Goal: Task Accomplishment & Management: Use online tool/utility

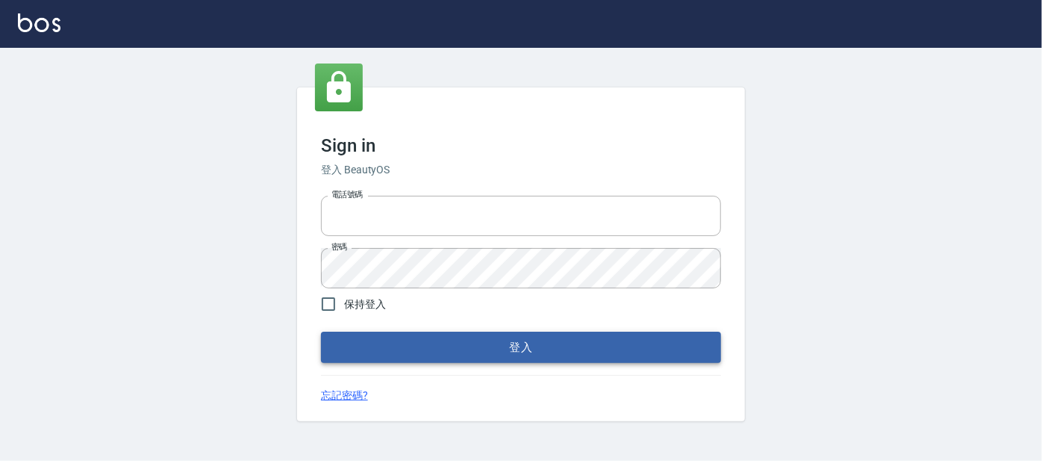
type input "0227605235"
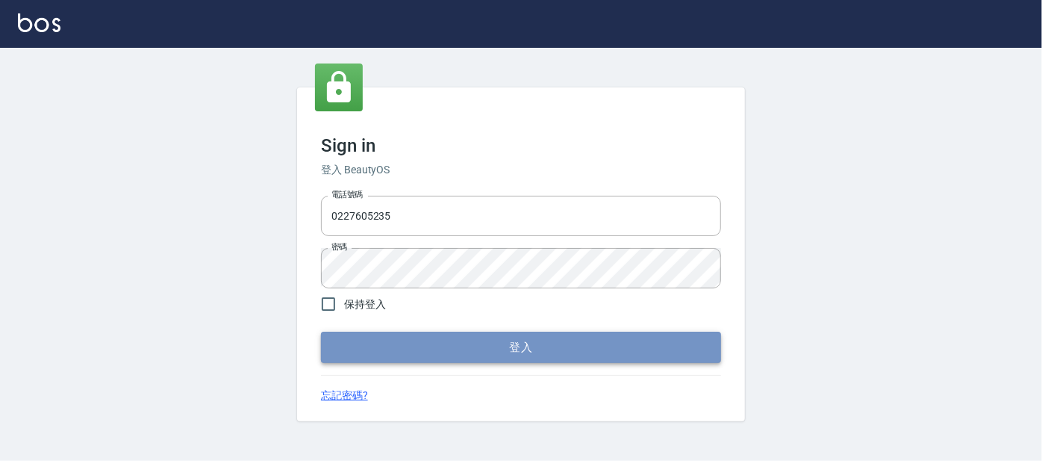
click at [370, 342] on button "登入" at bounding box center [521, 347] width 400 height 31
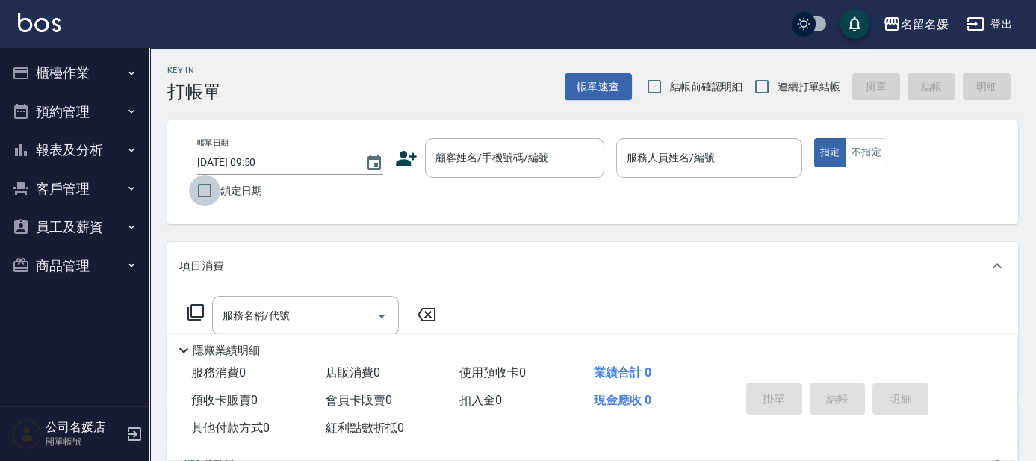
click at [205, 199] on input "鎖定日期" at bounding box center [204, 190] width 31 height 31
checkbox input "true"
click at [654, 81] on input "結帳前確認明細" at bounding box center [653, 86] width 31 height 31
checkbox input "true"
click at [762, 90] on input "連續打單結帳" at bounding box center [761, 86] width 31 height 31
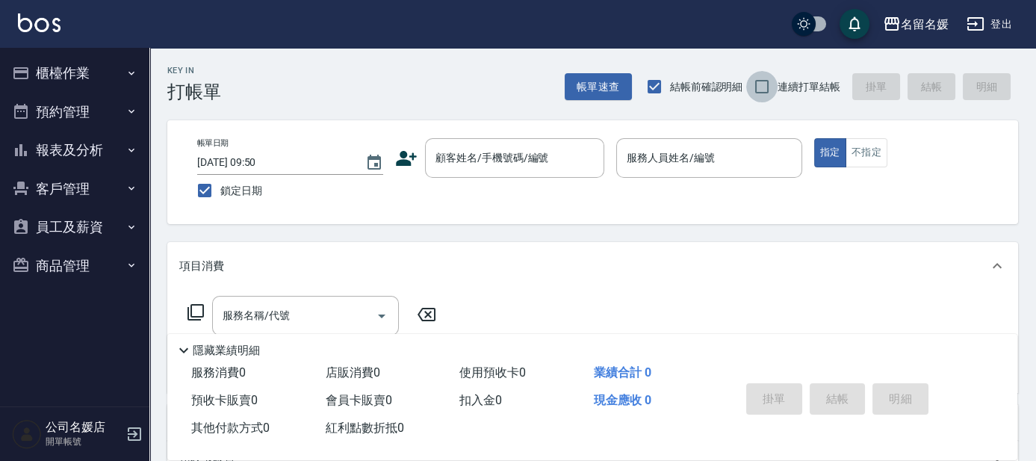
checkbox input "true"
click at [457, 164] on div "顧客姓名/手機號碼/編號 顧客姓名/手機號碼/編號" at bounding box center [514, 158] width 179 height 40
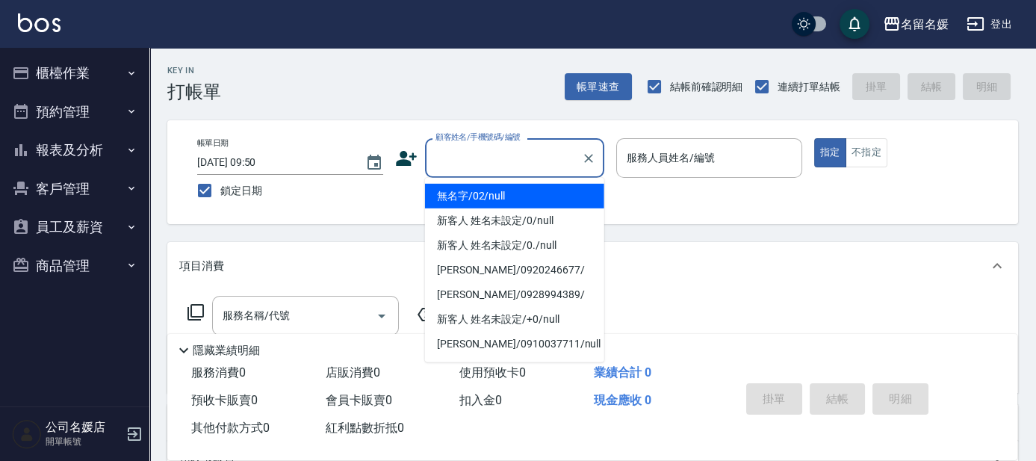
drag, startPoint x: 584, startPoint y: 193, endPoint x: 678, endPoint y: 158, distance: 100.4
click at [585, 193] on li "無名字/02/null" at bounding box center [514, 196] width 179 height 25
click at [678, 158] on label "服務人員姓名/編號" at bounding box center [670, 157] width 88 height 15
click at [678, 158] on input "服務人員姓名/編號" at bounding box center [709, 158] width 172 height 26
type input "無名字/02/null"
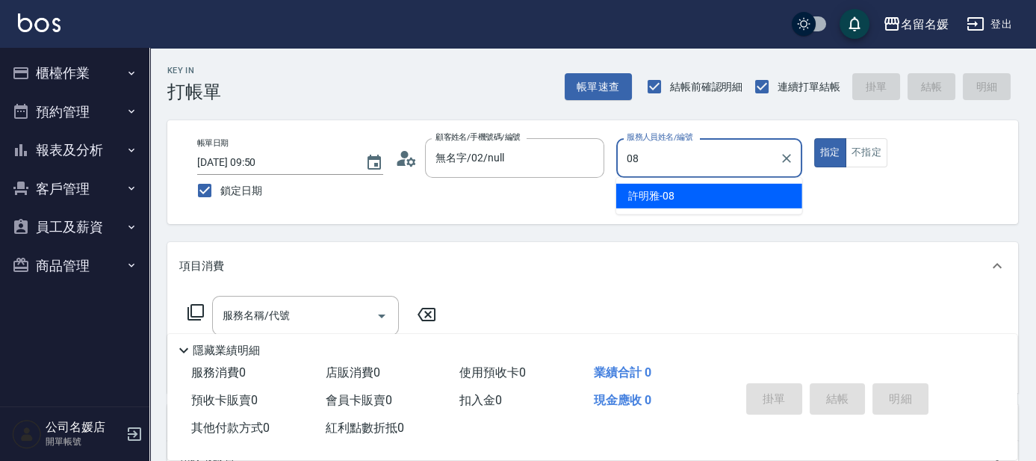
type input "08"
type button "true"
type input "[PERSON_NAME]-08"
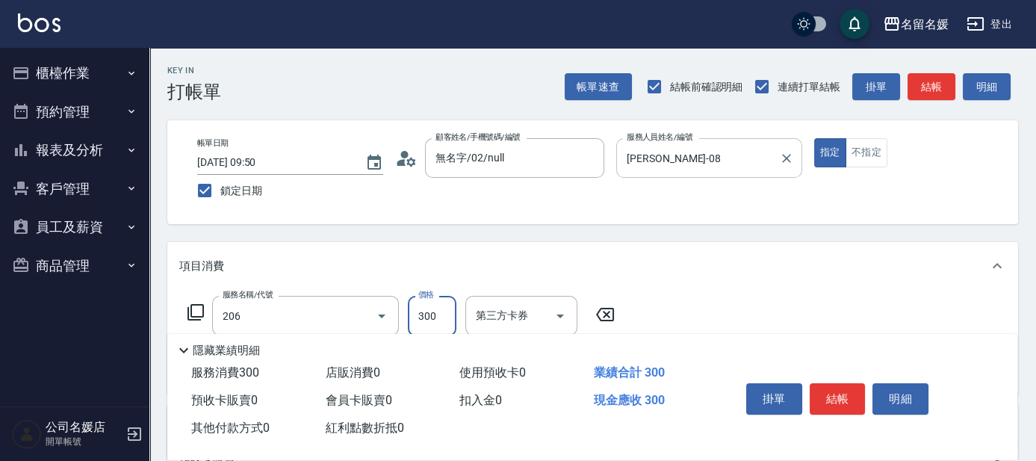
type input "洗髮[300](206)"
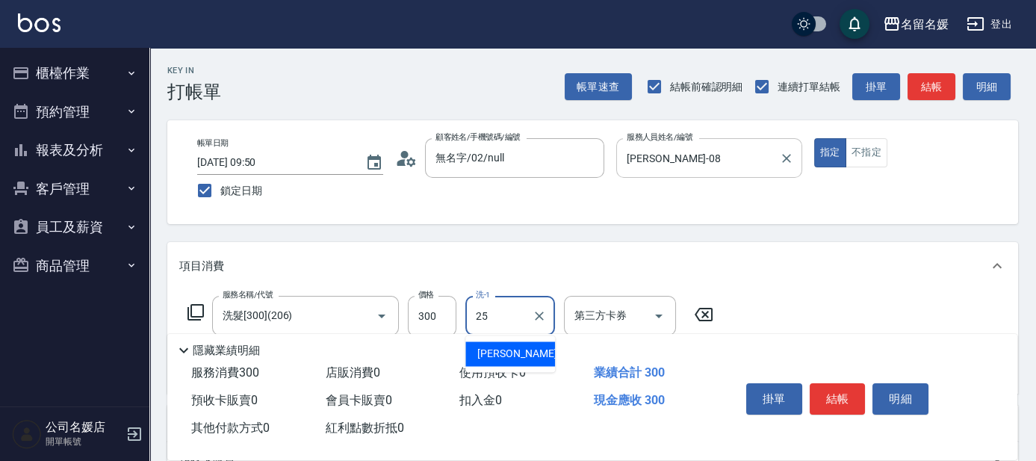
type input "[PERSON_NAME]-25"
